Goal: Task Accomplishment & Management: Use online tool/utility

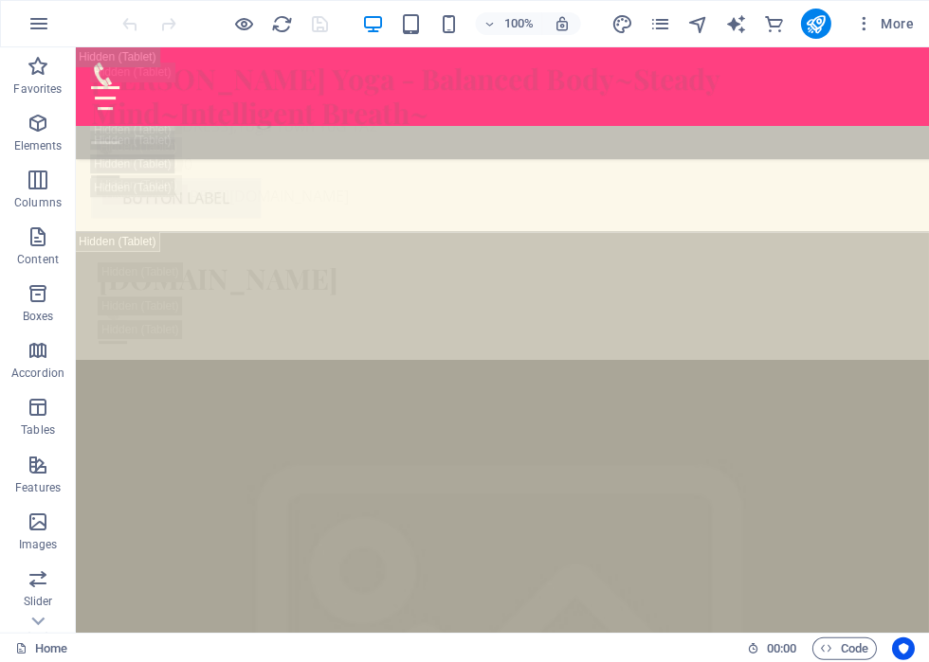
scroll to position [3668, 0]
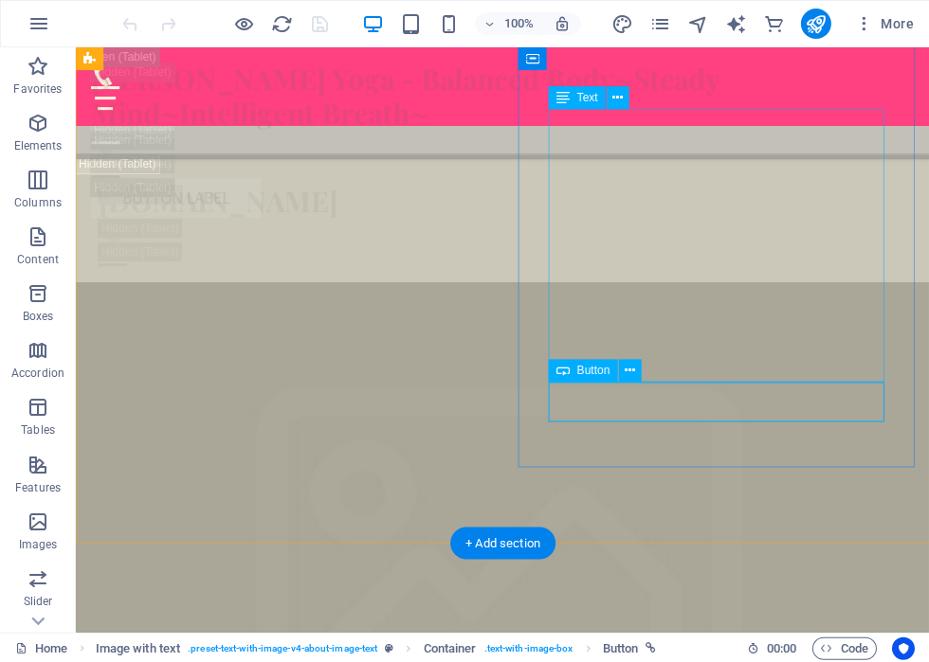
click at [627, 368] on icon at bounding box center [628, 371] width 10 height 20
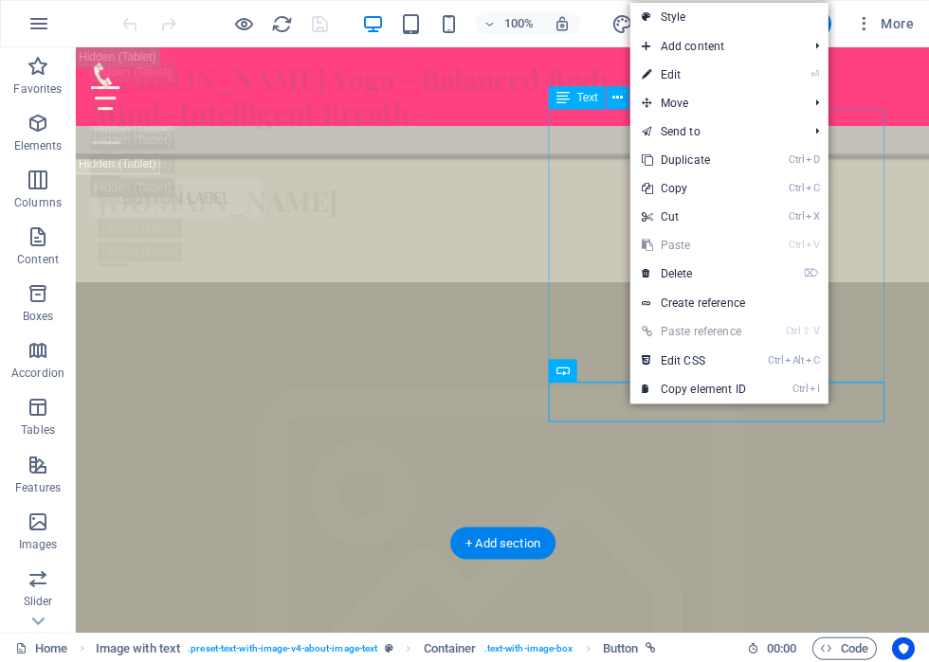
click at [682, 68] on link "⏎ Edit" at bounding box center [692, 75] width 127 height 28
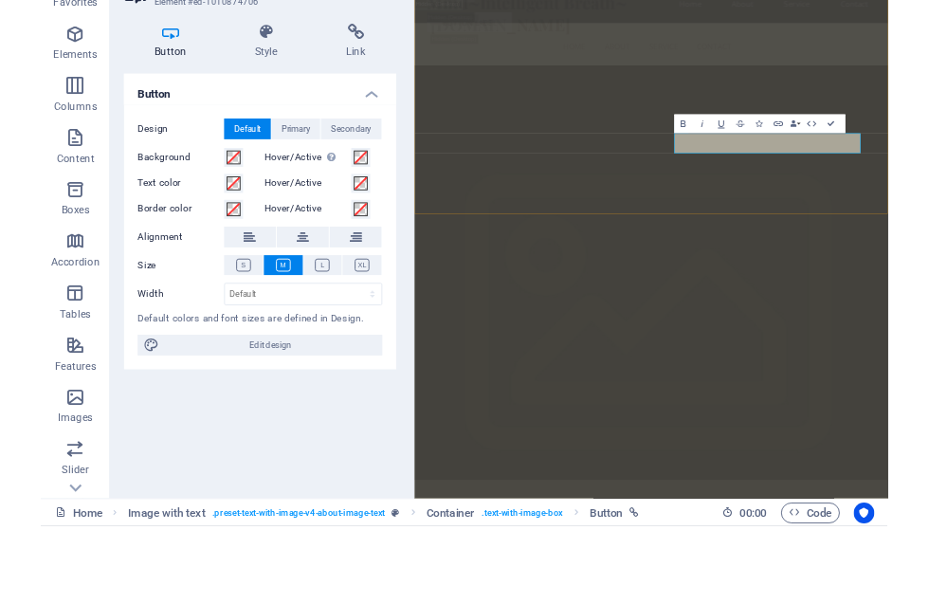
scroll to position [5215, 0]
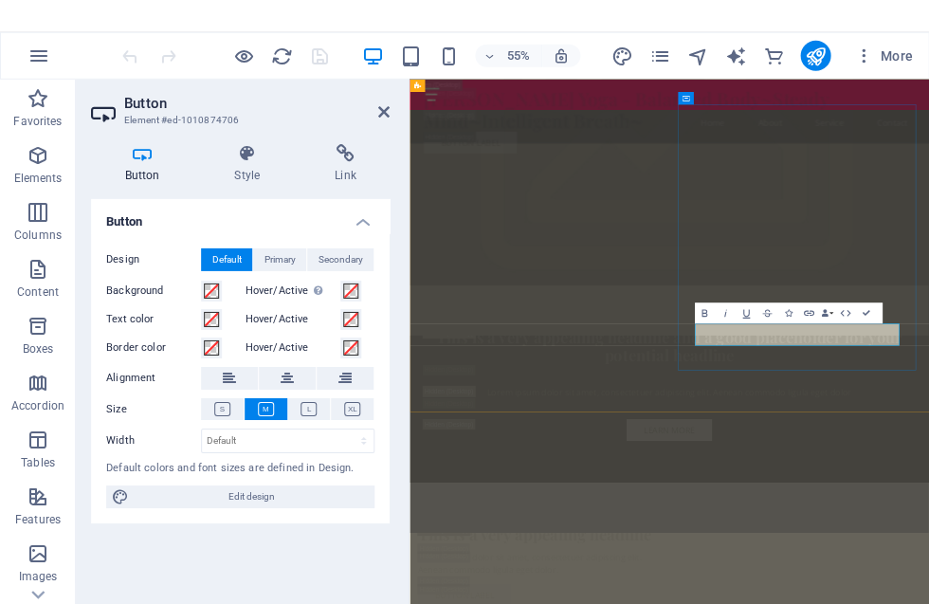
scroll to position [5083, 0]
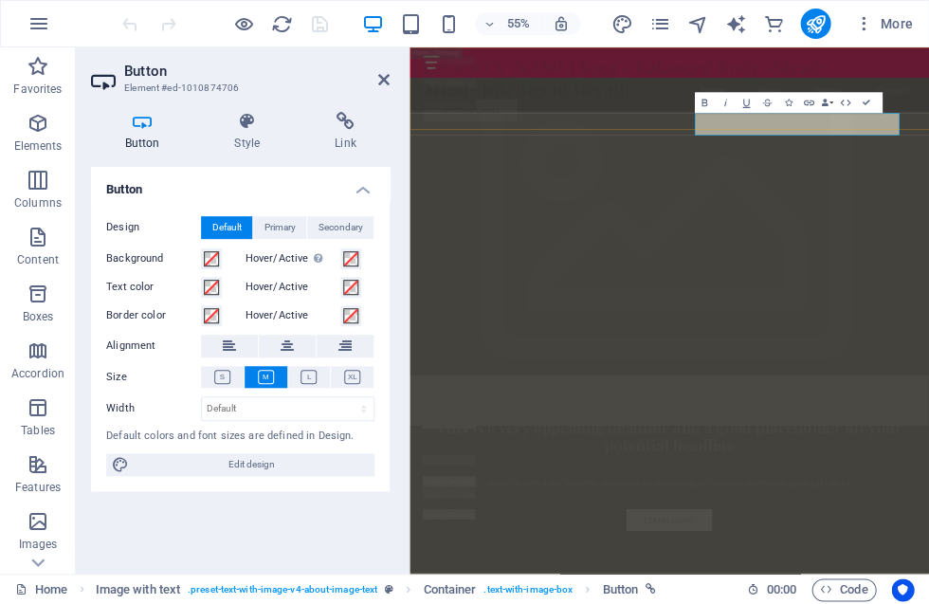
click at [928, 184] on div "Karen's Yoga - Balanced Body~Steady Mind~Intelligent Breath~ Menu Button label" at bounding box center [881, 122] width 944 height 150
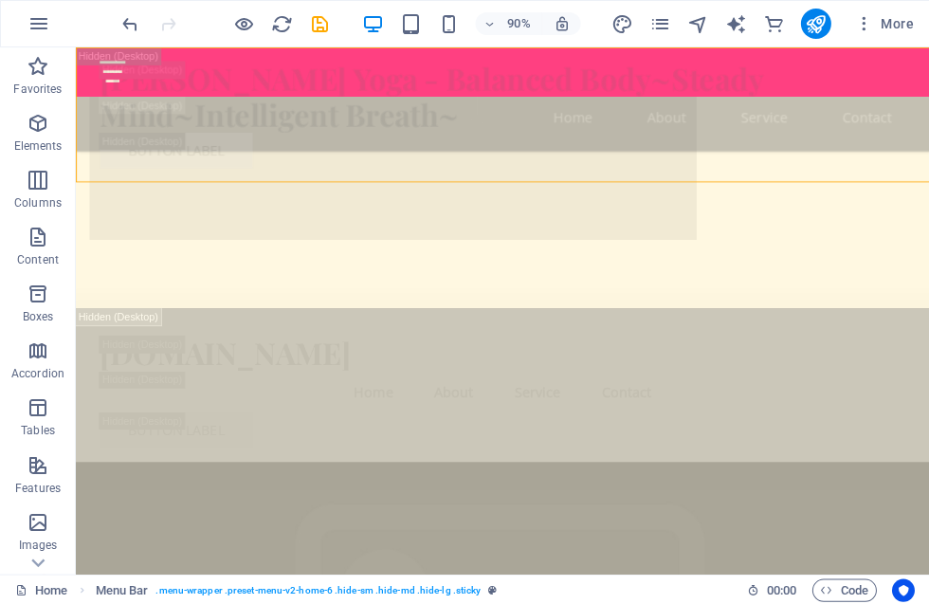
scroll to position [3736, 0]
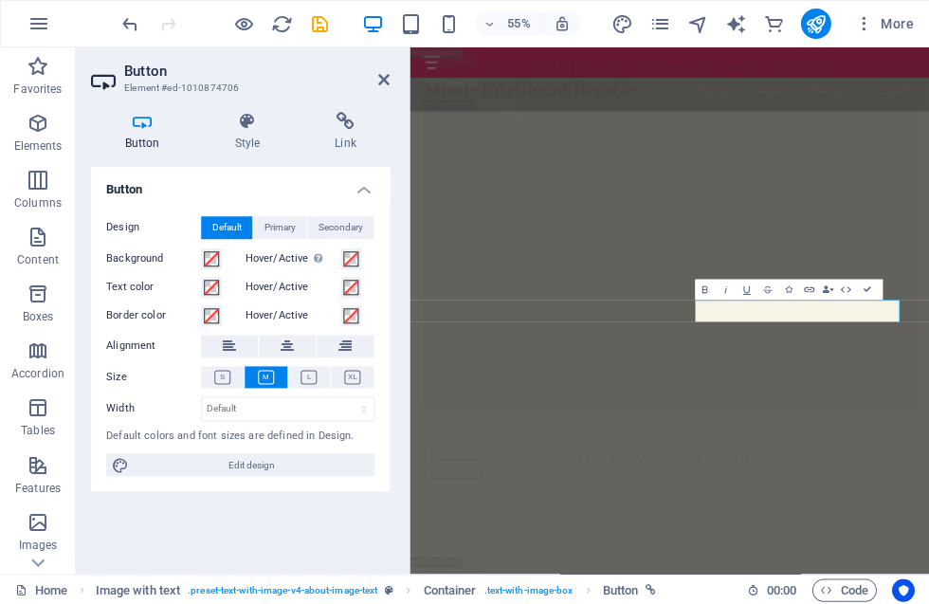
scroll to position [4744, 0]
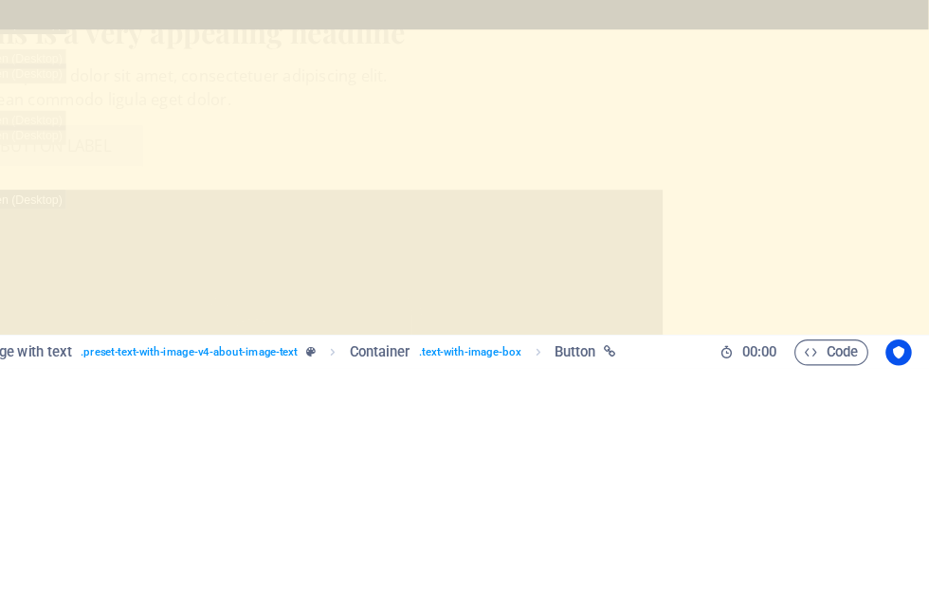
scroll to position [3736, 0]
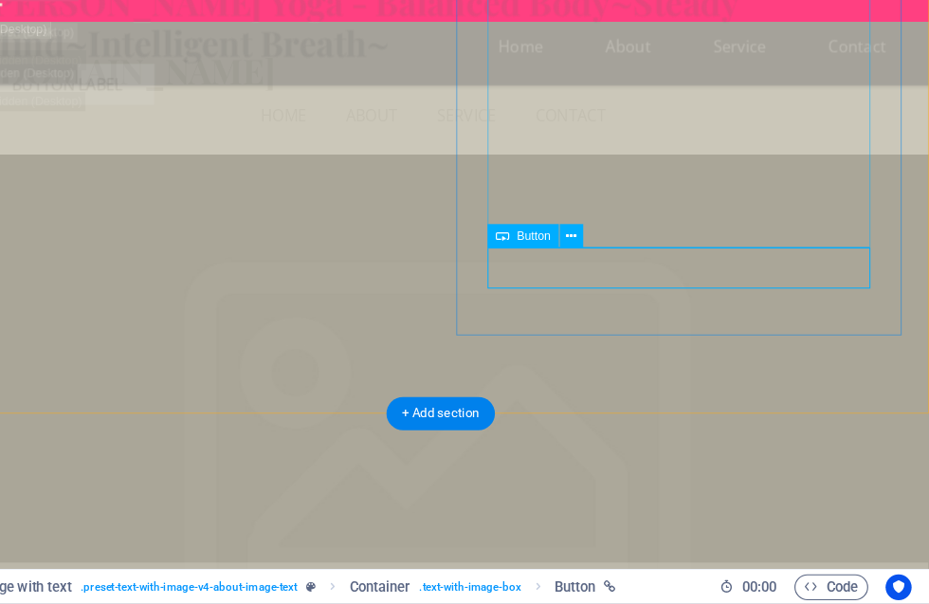
click at [611, 274] on icon at bounding box center [615, 283] width 9 height 18
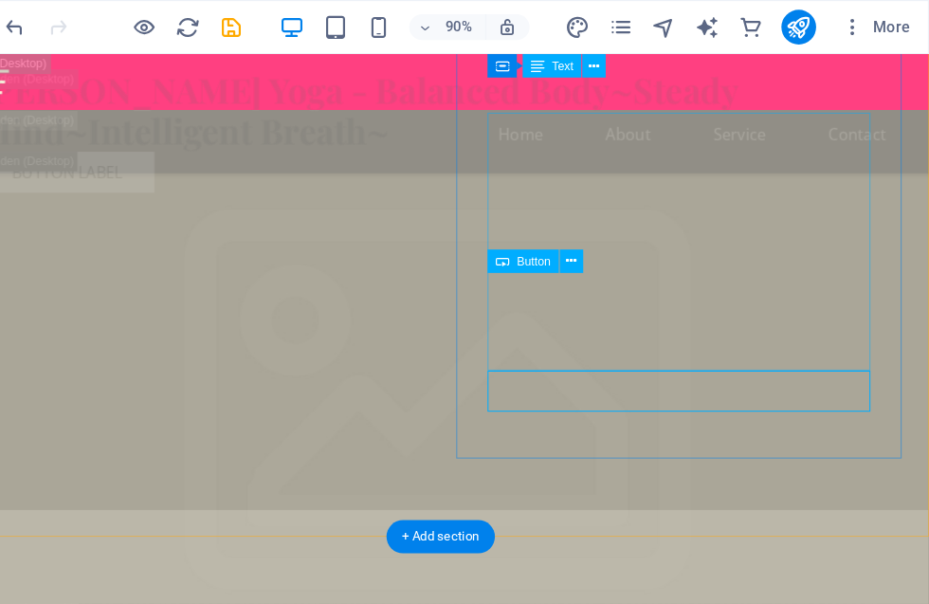
scroll to position [3702, 0]
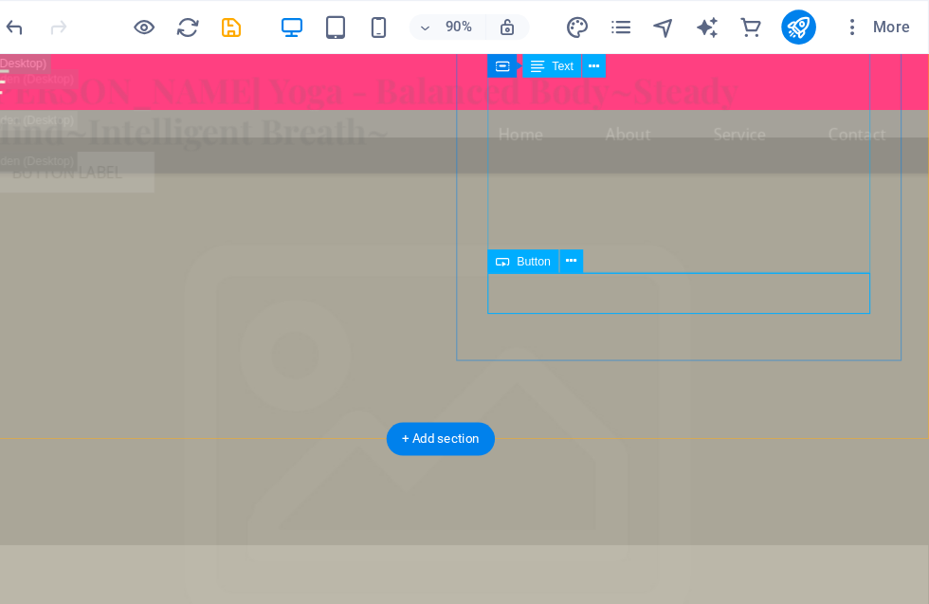
click at [611, 223] on icon at bounding box center [615, 228] width 9 height 18
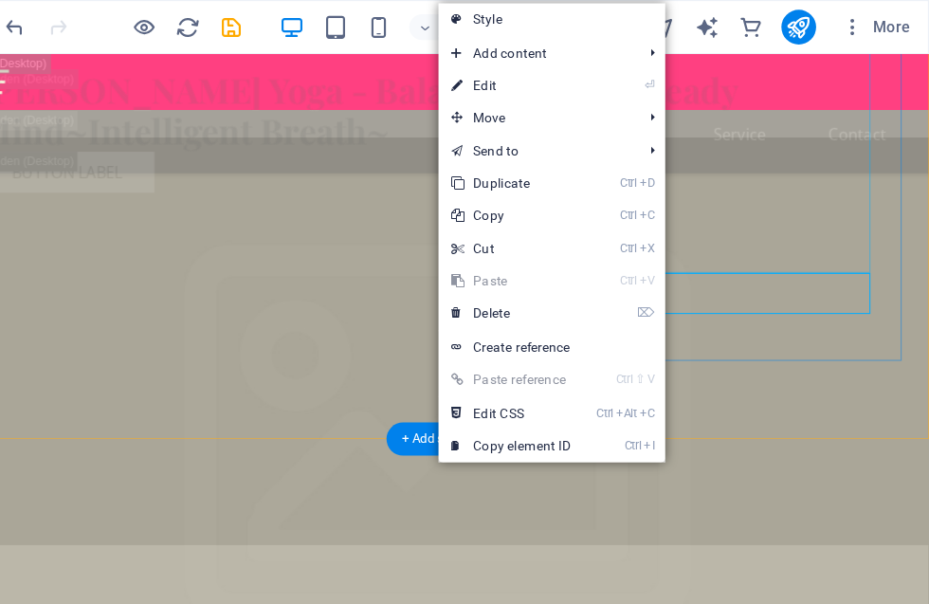
click at [500, 72] on link "⏎ Edit" at bounding box center [563, 75] width 127 height 28
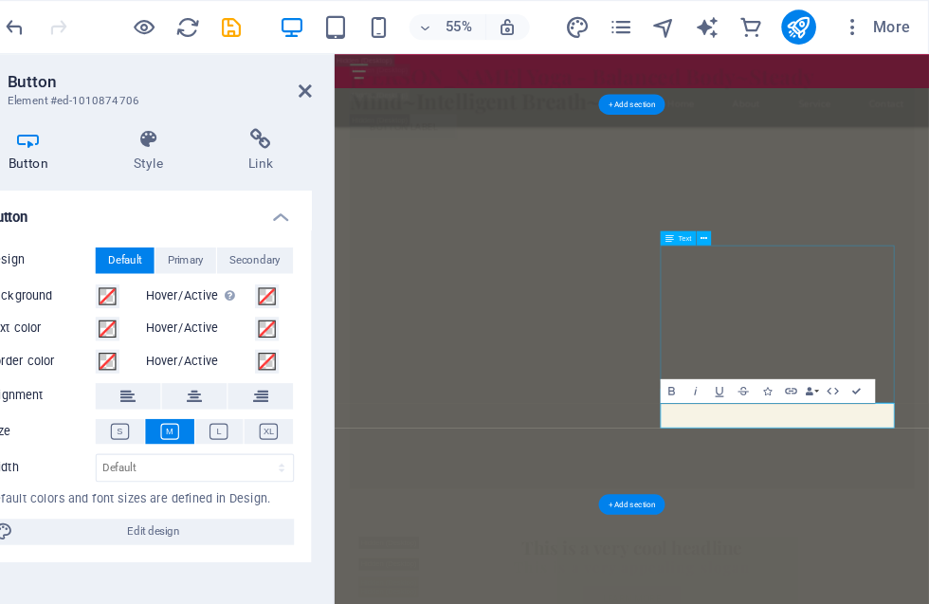
scroll to position [4649, 0]
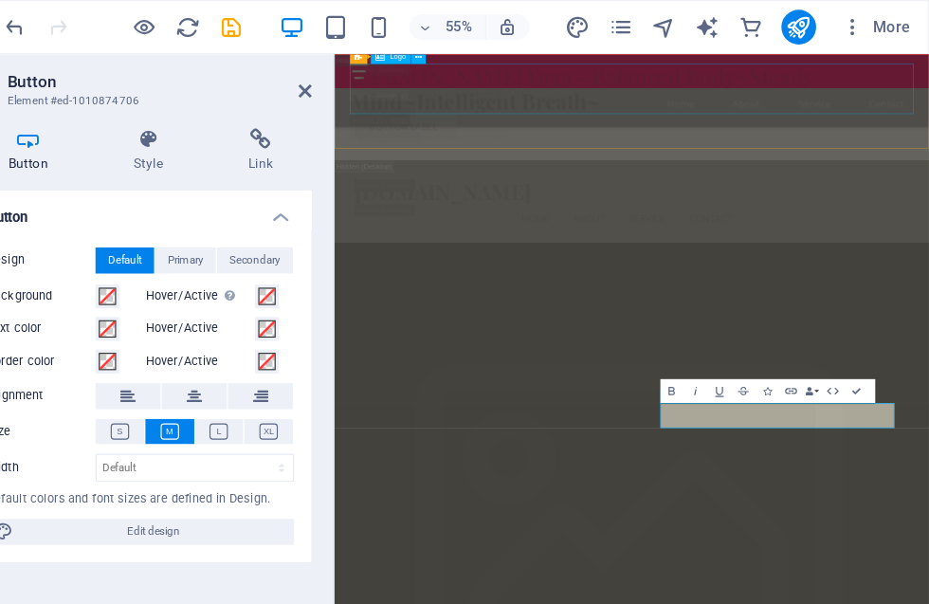
click at [716, 102] on div "[PERSON_NAME]'s Yoga - Balanced Body~Steady Mind~Intelligent Breath~" at bounding box center [805, 109] width 894 height 80
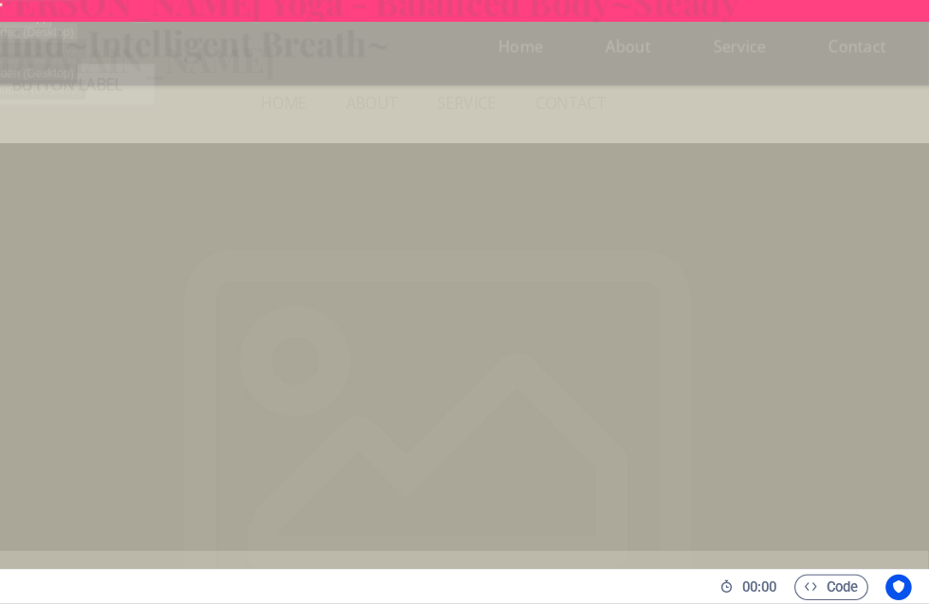
scroll to position [3611, 0]
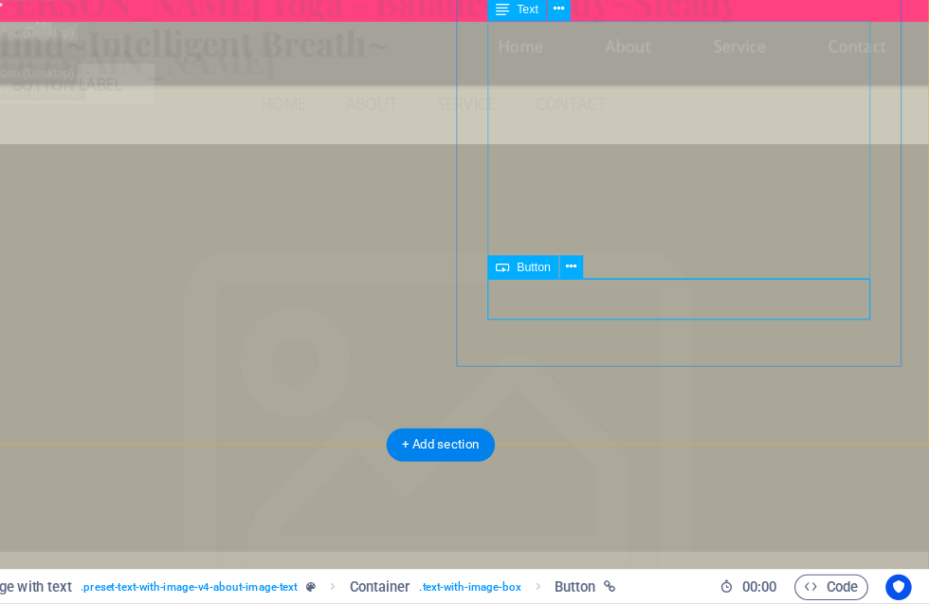
click at [606, 299] on button at bounding box center [616, 309] width 21 height 21
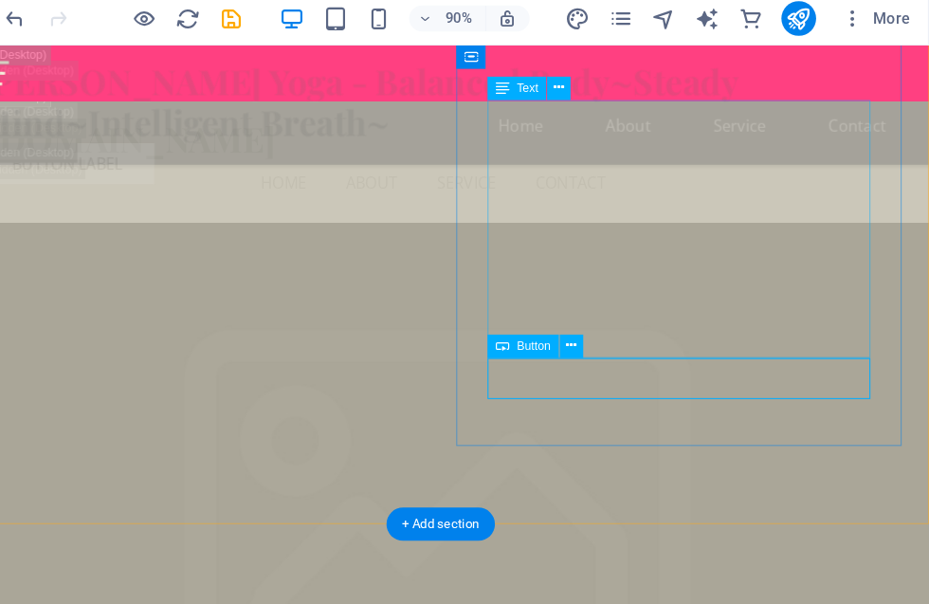
scroll to position [3608, 0]
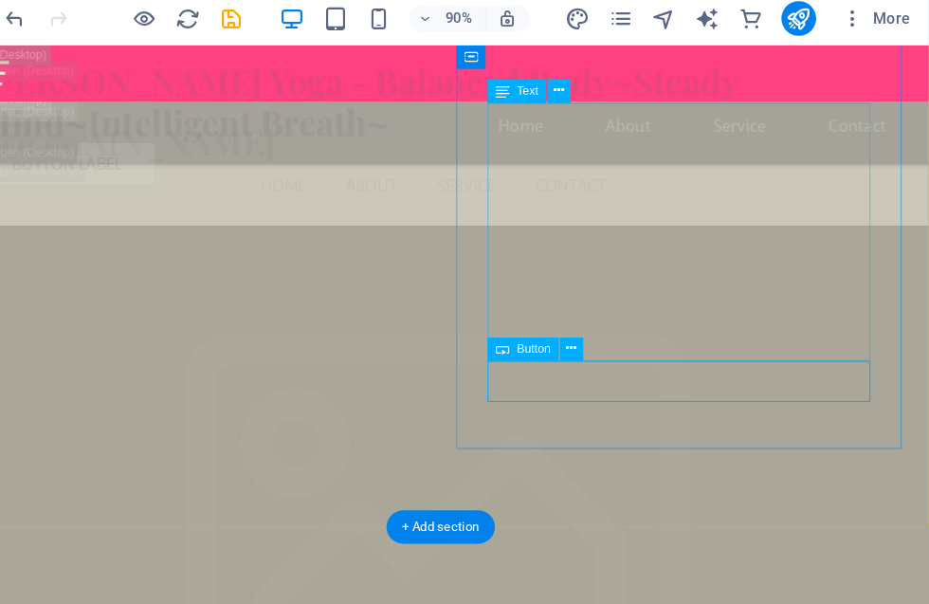
click at [606, 302] on button at bounding box center [616, 312] width 21 height 21
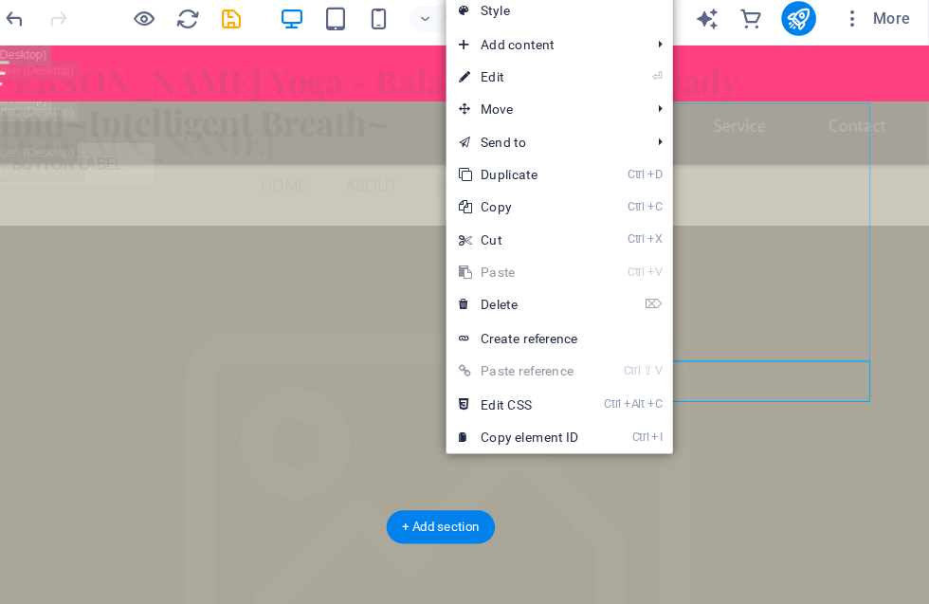
click at [507, 66] on link "⏎ Edit" at bounding box center [570, 75] width 127 height 28
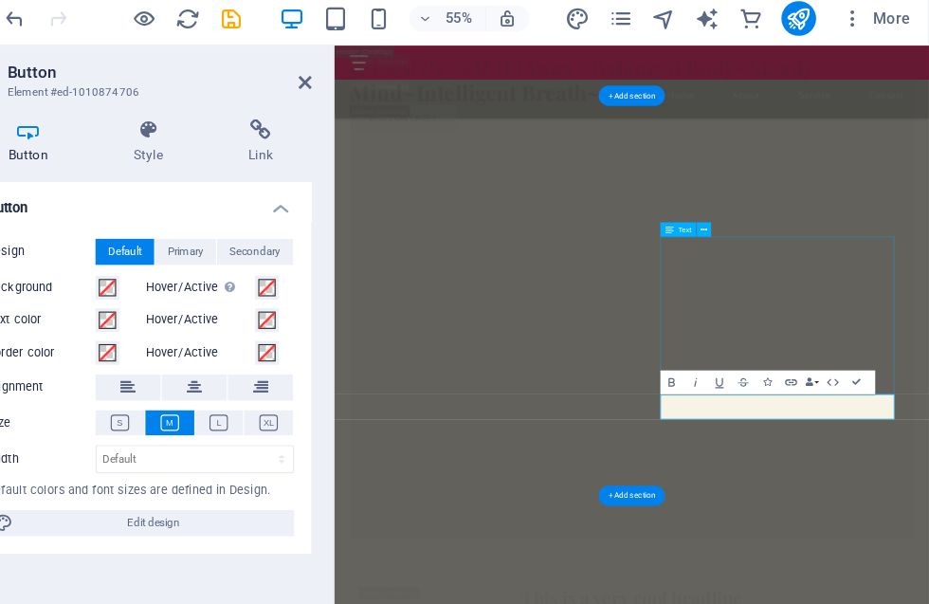
scroll to position [4649, 0]
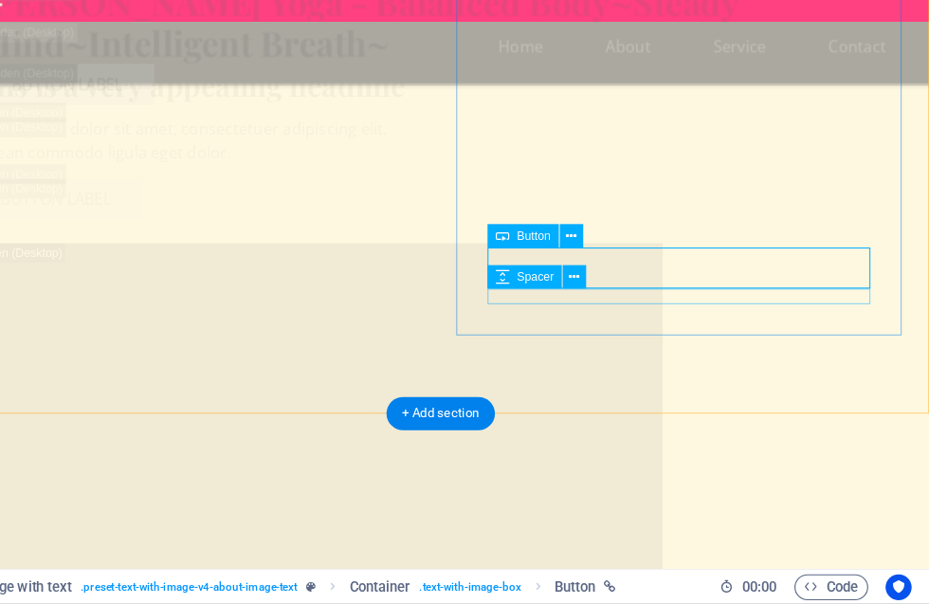
scroll to position [3736, 0]
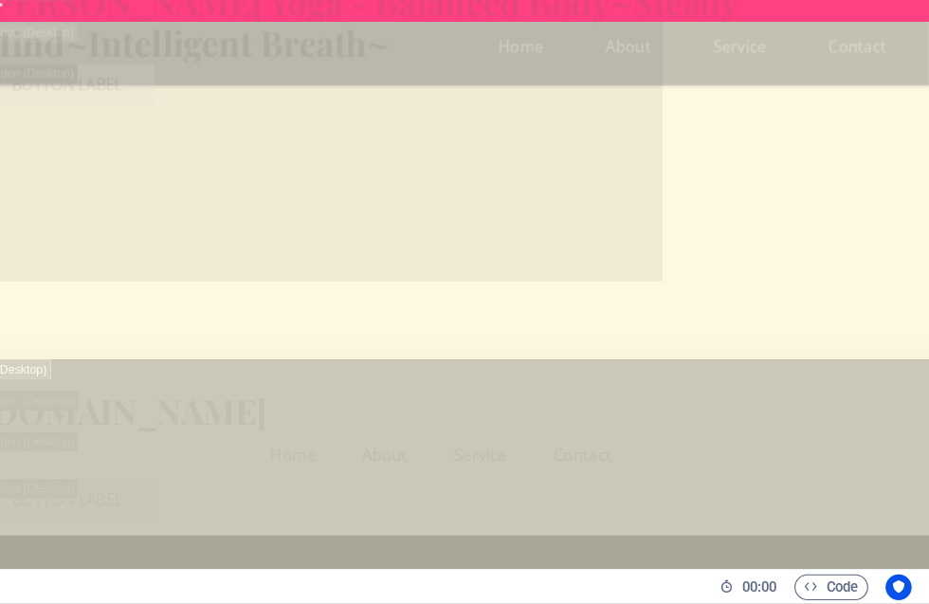
scroll to position [5216, 0]
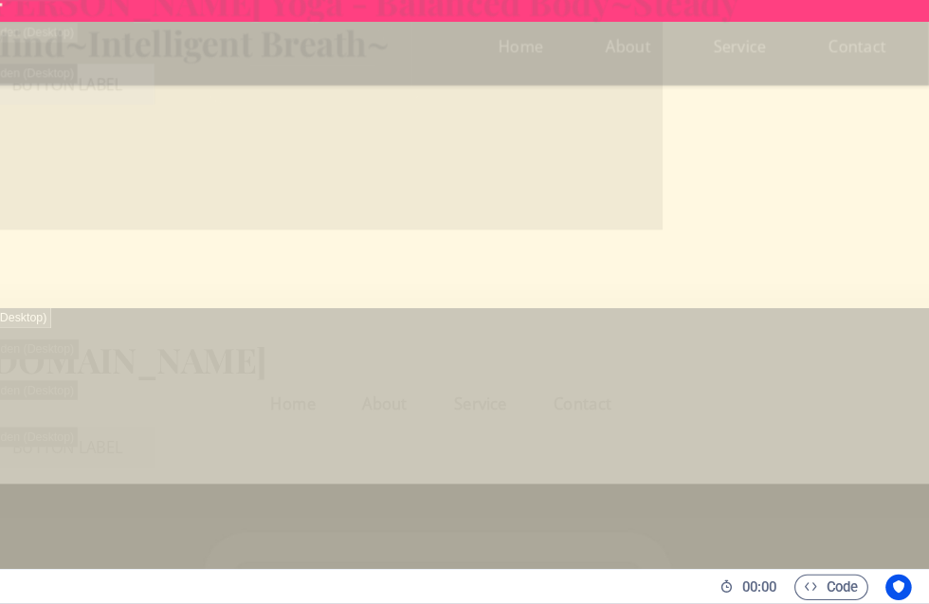
scroll to position [4528, 0]
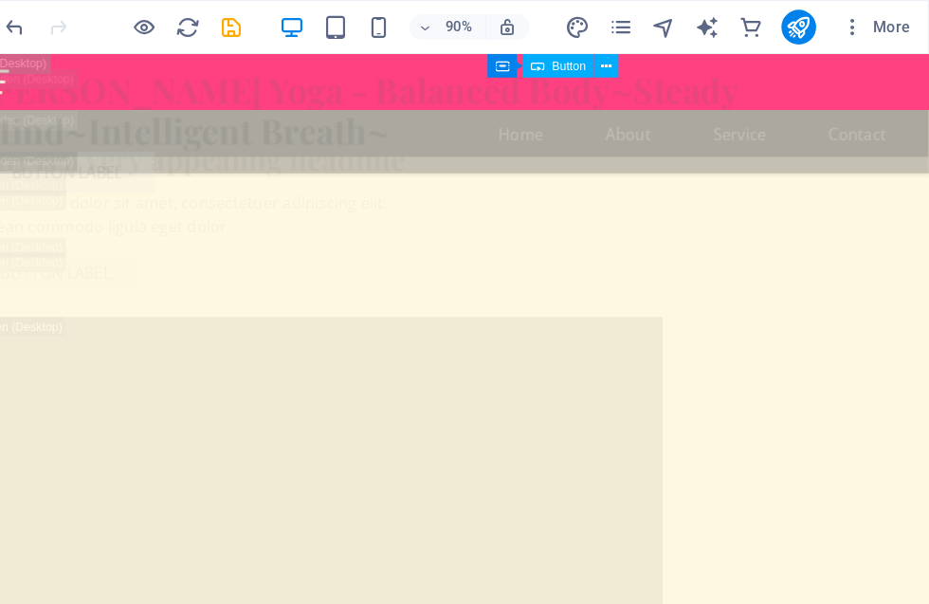
click at [309, 20] on icon "save" at bounding box center [320, 24] width 22 height 22
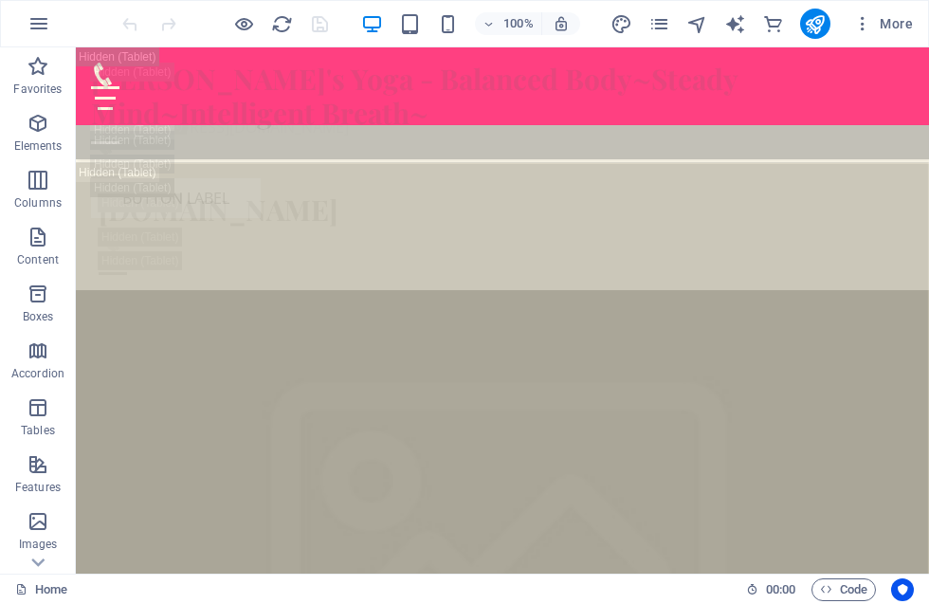
scroll to position [3526, 0]
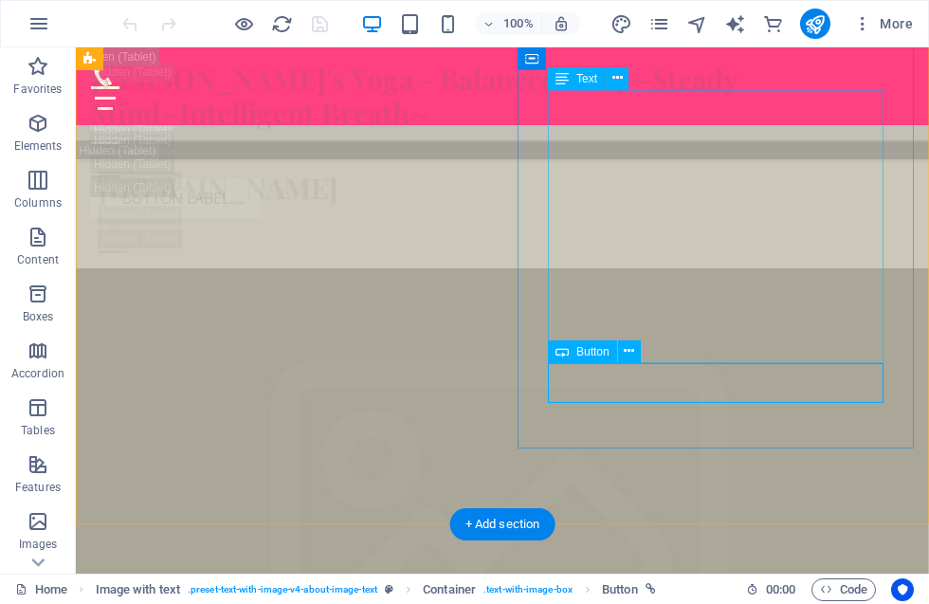
click at [623, 347] on button at bounding box center [629, 351] width 23 height 23
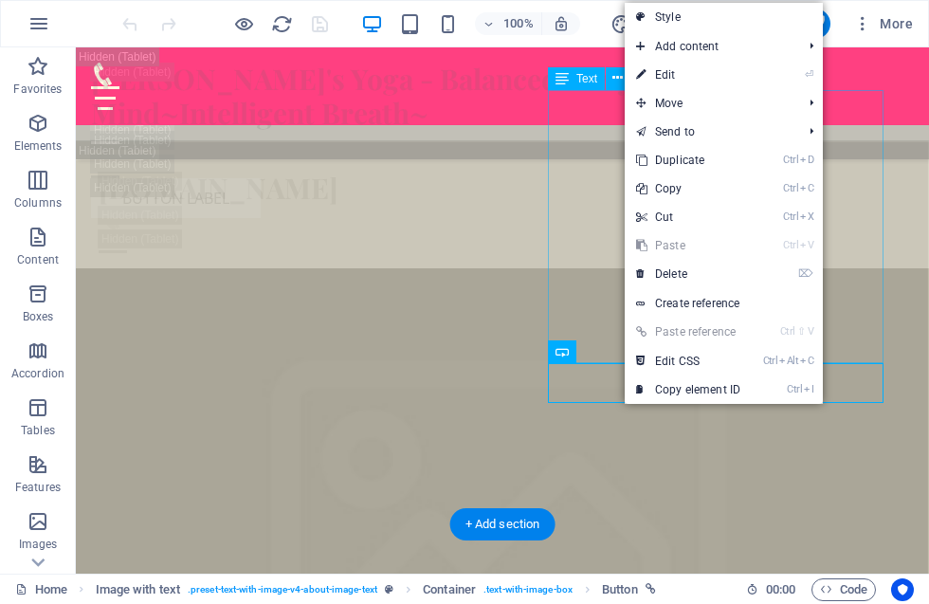
click at [697, 70] on link "⏎ Edit" at bounding box center [687, 75] width 127 height 28
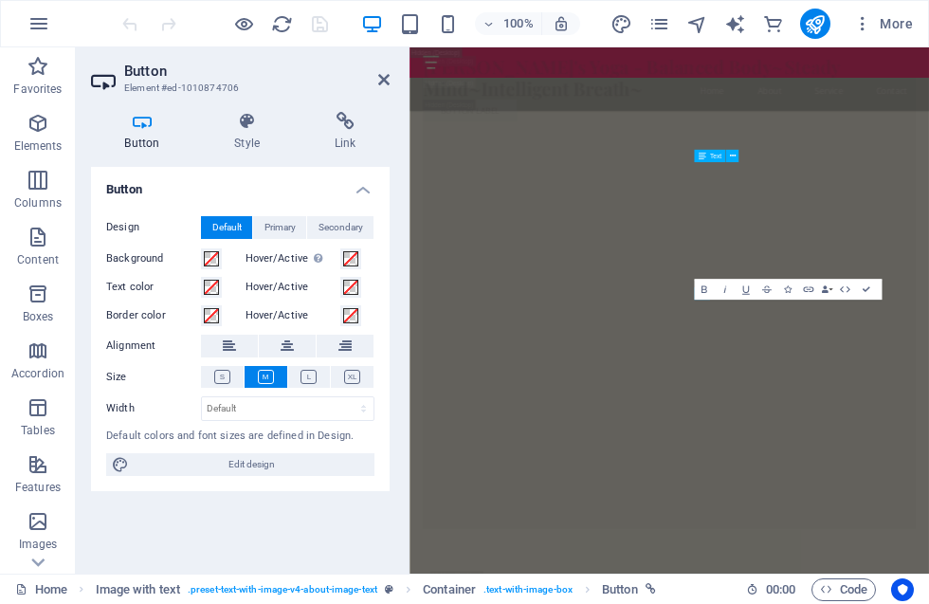
scroll to position [4754, 0]
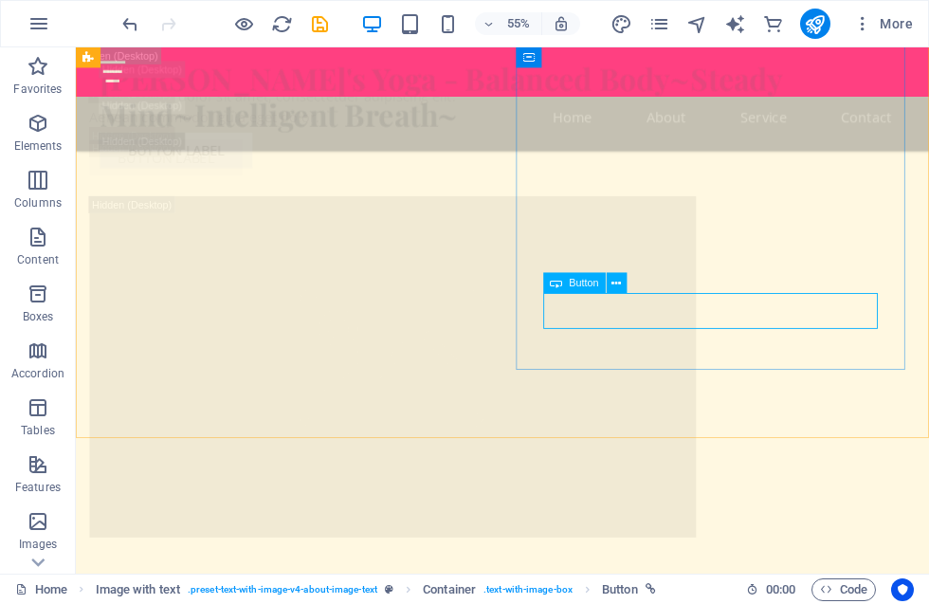
scroll to position [3736, 0]
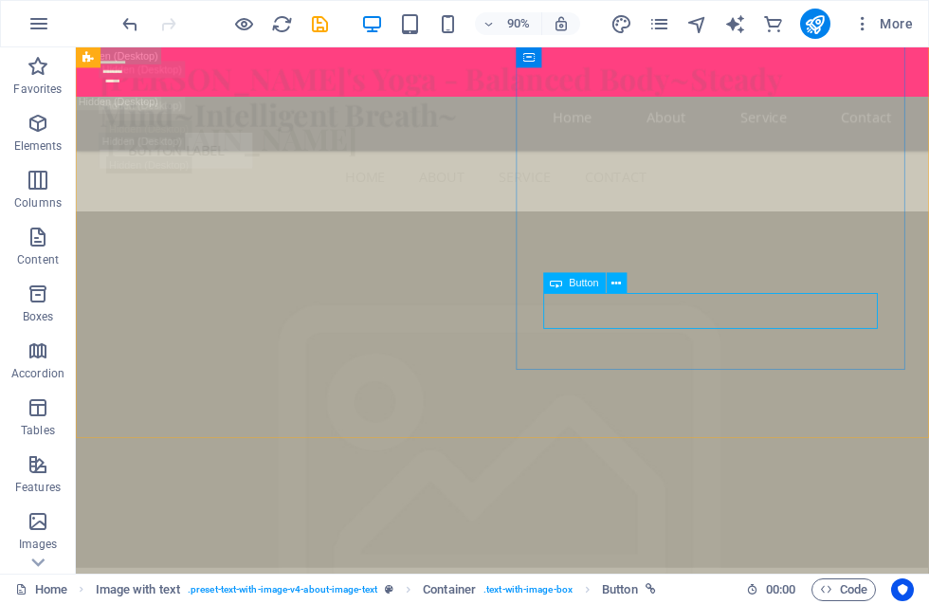
click at [316, 24] on icon "save" at bounding box center [320, 24] width 22 height 22
checkbox input "false"
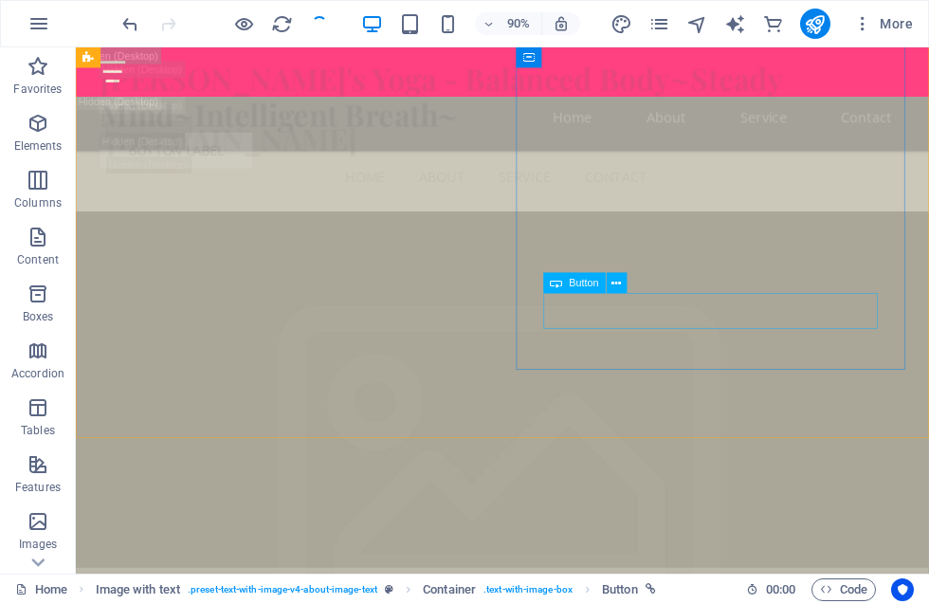
checkbox input "false"
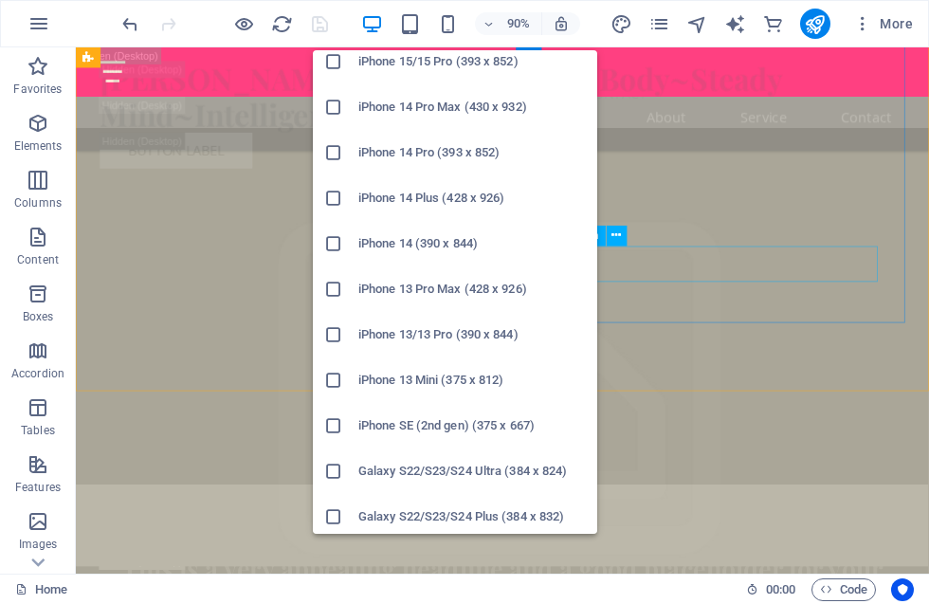
scroll to position [288, 0]
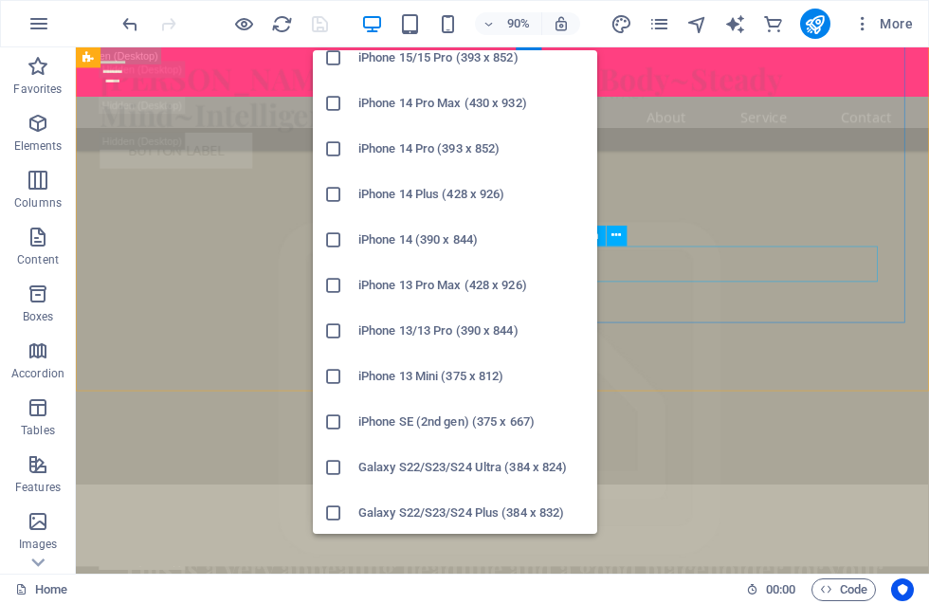
click at [338, 284] on icon at bounding box center [333, 285] width 19 height 19
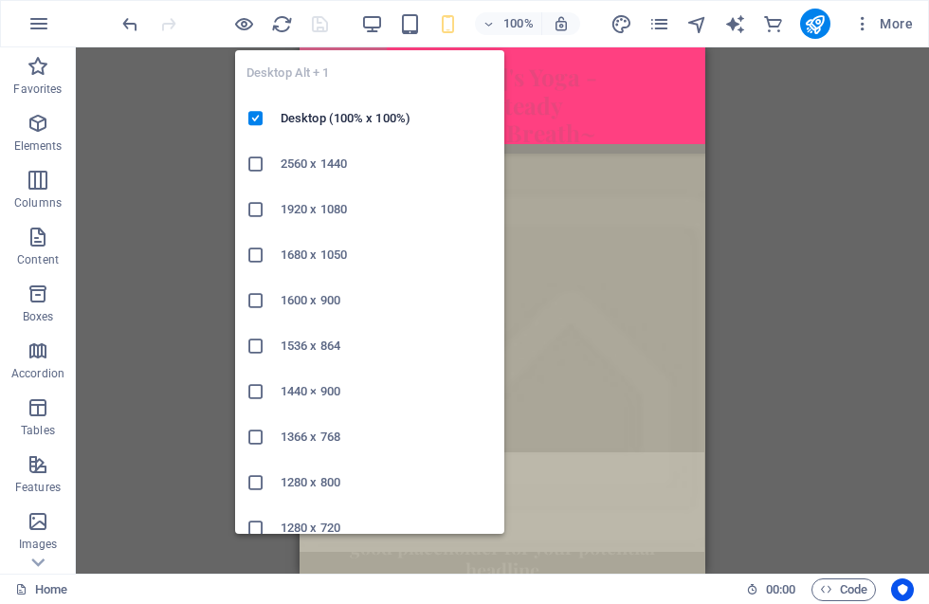
scroll to position [2783, 0]
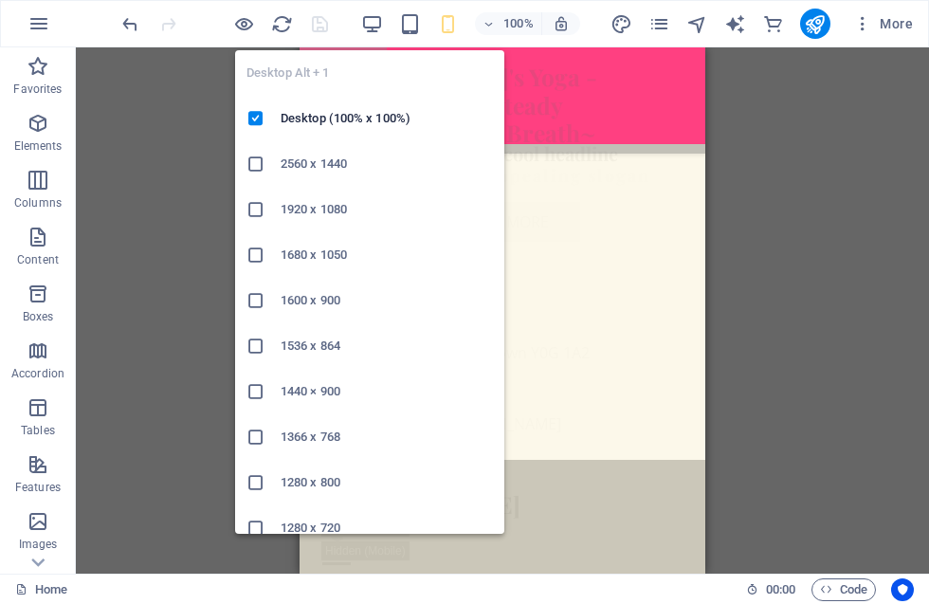
click at [373, 13] on icon "button" at bounding box center [372, 24] width 22 height 22
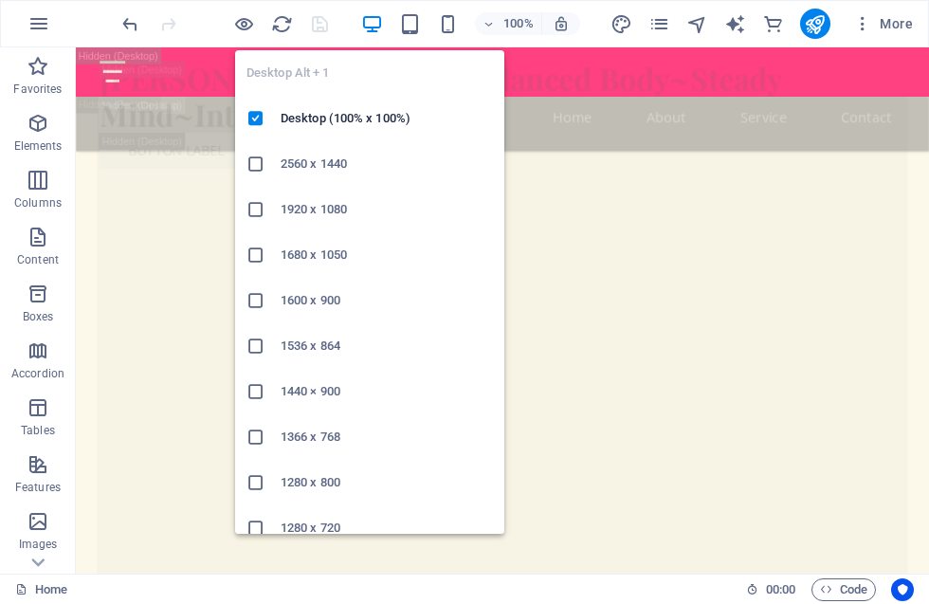
click at [378, 27] on icon "button" at bounding box center [372, 24] width 22 height 22
click at [808, 22] on icon "publish" at bounding box center [814, 24] width 22 height 22
